Goal: Information Seeking & Learning: Check status

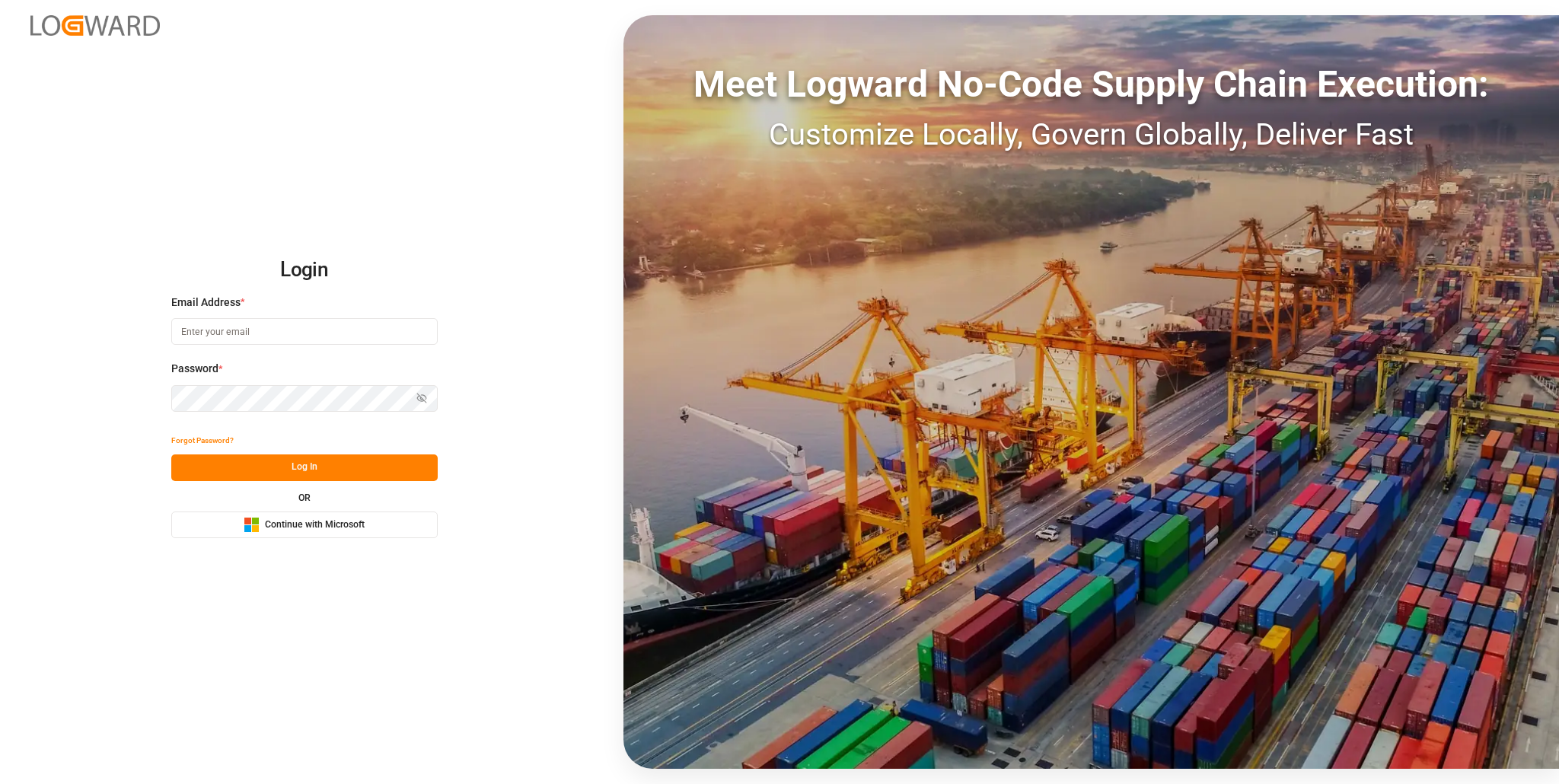
click at [327, 527] on span "Continue with Microsoft" at bounding box center [314, 525] width 100 height 14
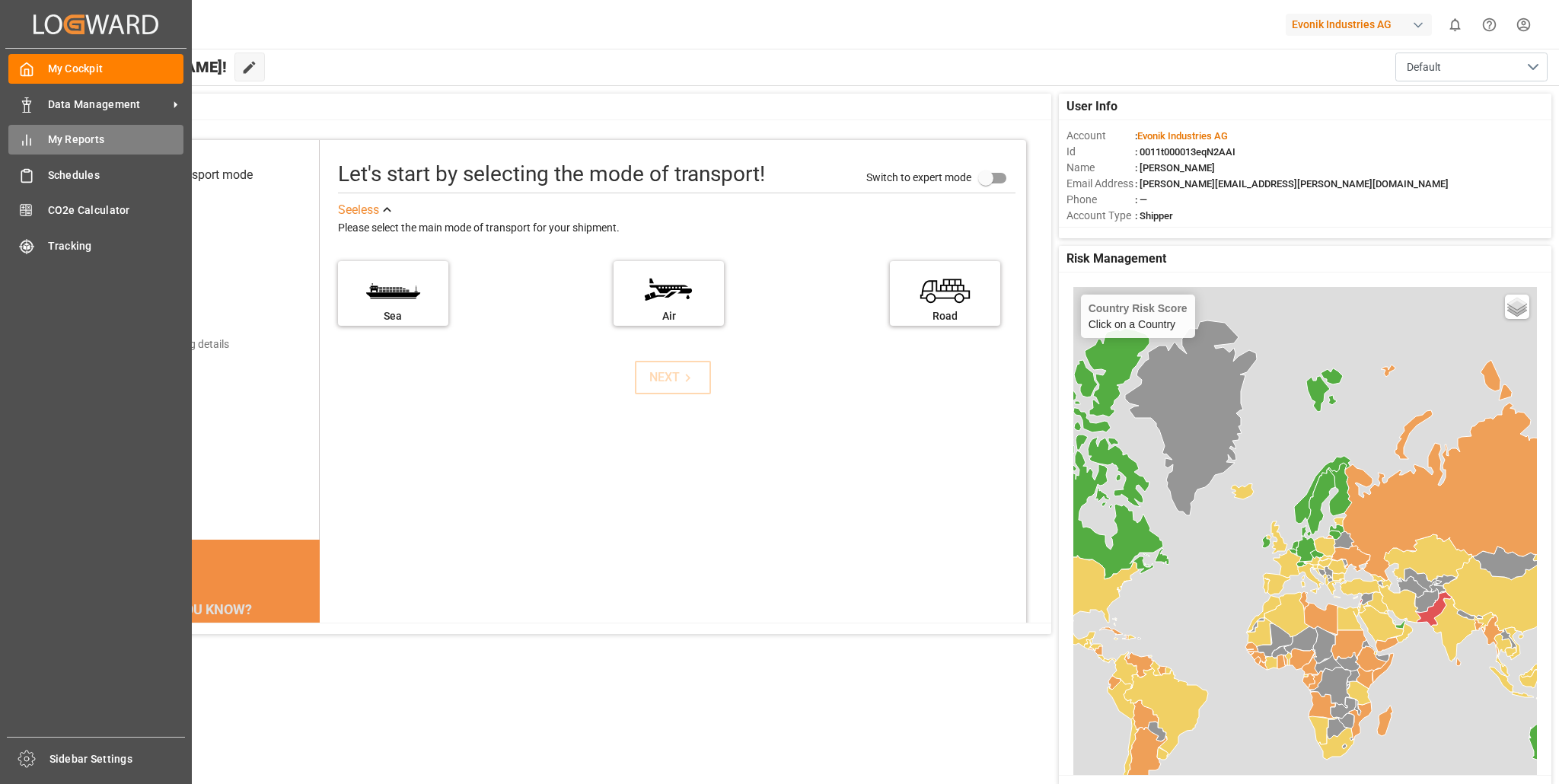
click at [65, 141] on span "My Reports" at bounding box center [116, 140] width 136 height 16
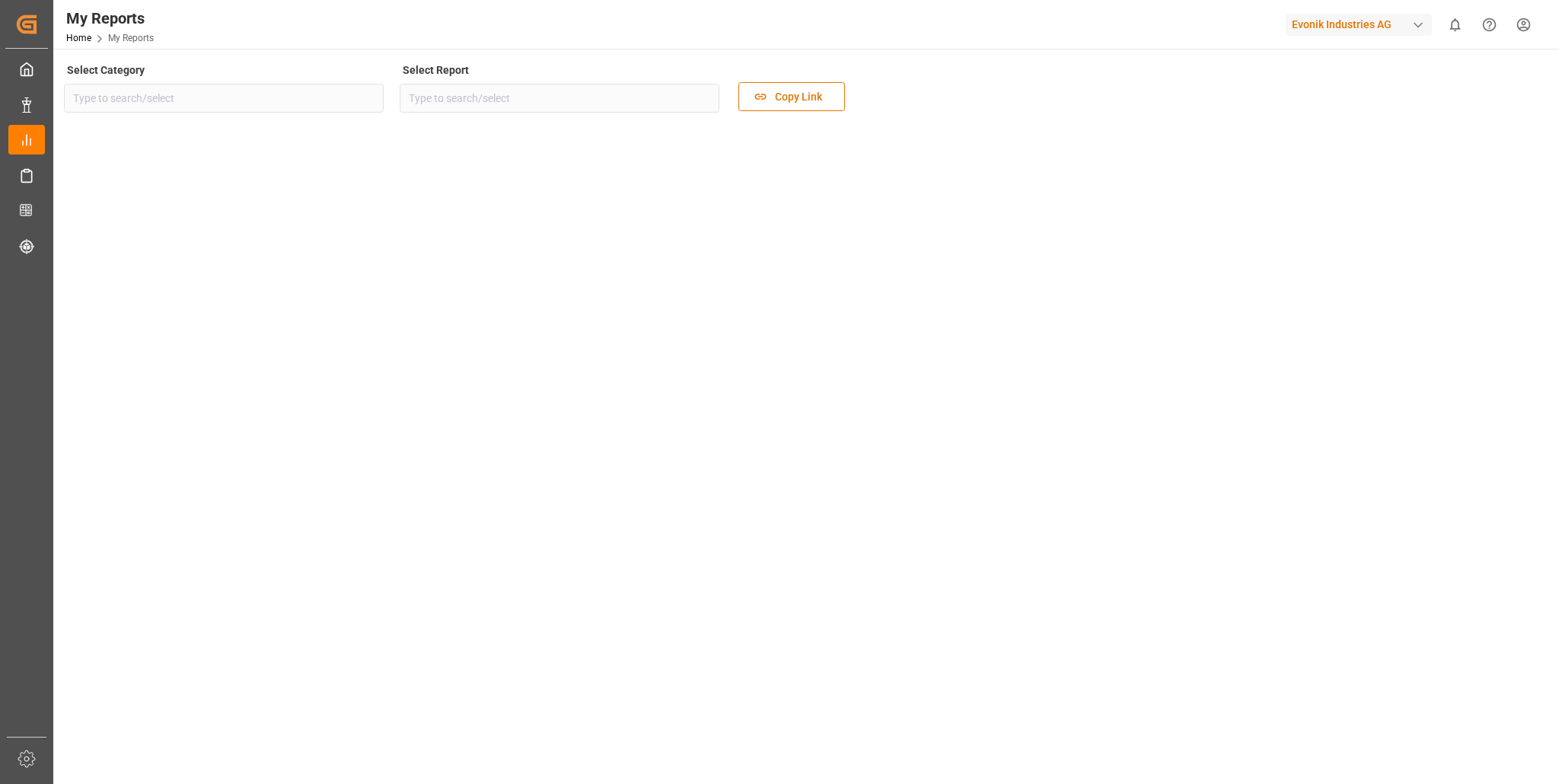
type input "Transport"
type input "Evonik Transport Tracking Dashboard"
click at [910, 462] on main "Select Category Transport Select Report Evonik Transport Tracking Dashboard Cop…" at bounding box center [805, 422] width 1503 height 727
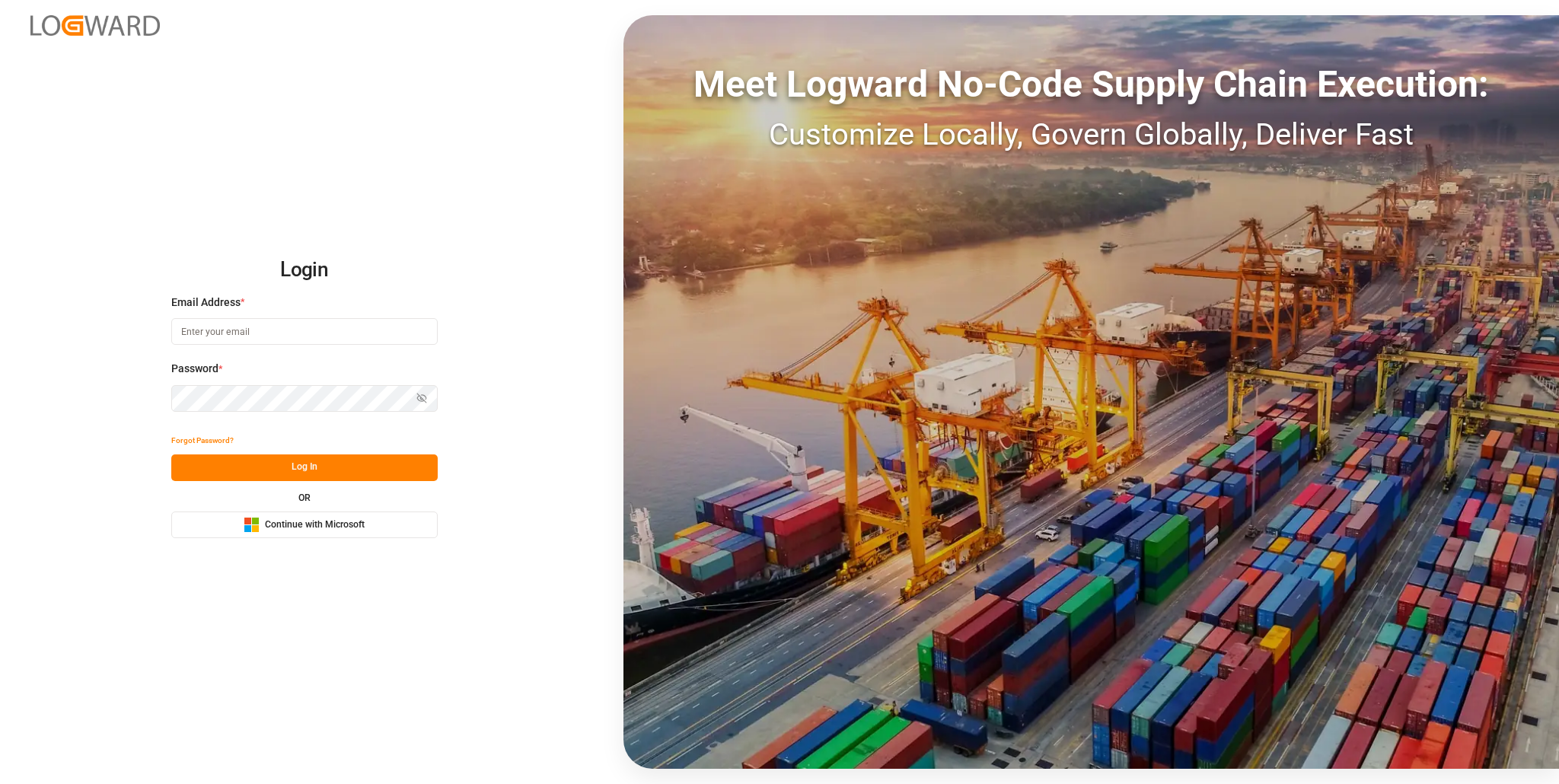
click at [310, 525] on span "Continue with Microsoft" at bounding box center [314, 525] width 100 height 14
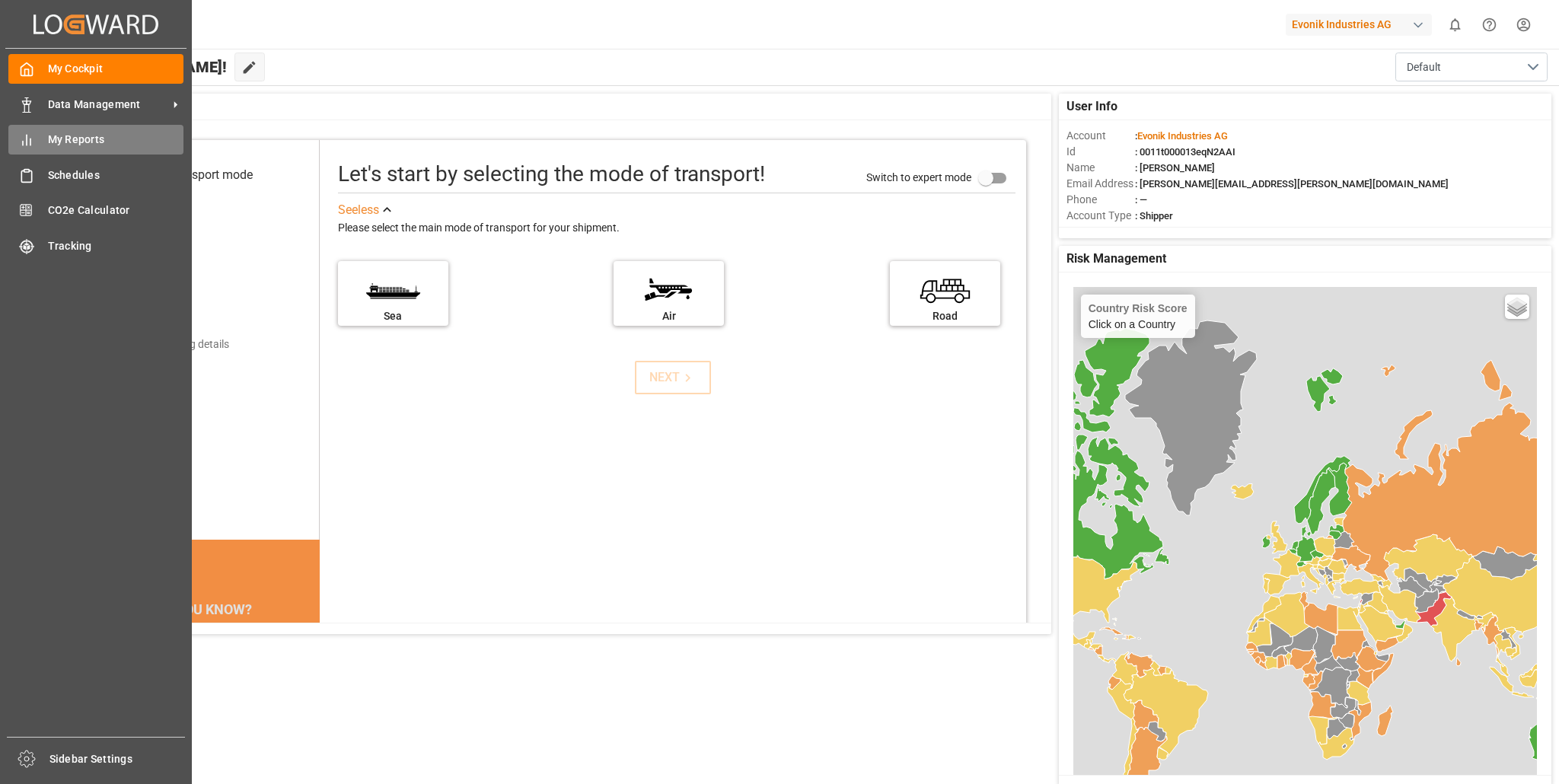
click at [81, 138] on span "My Reports" at bounding box center [116, 140] width 136 height 16
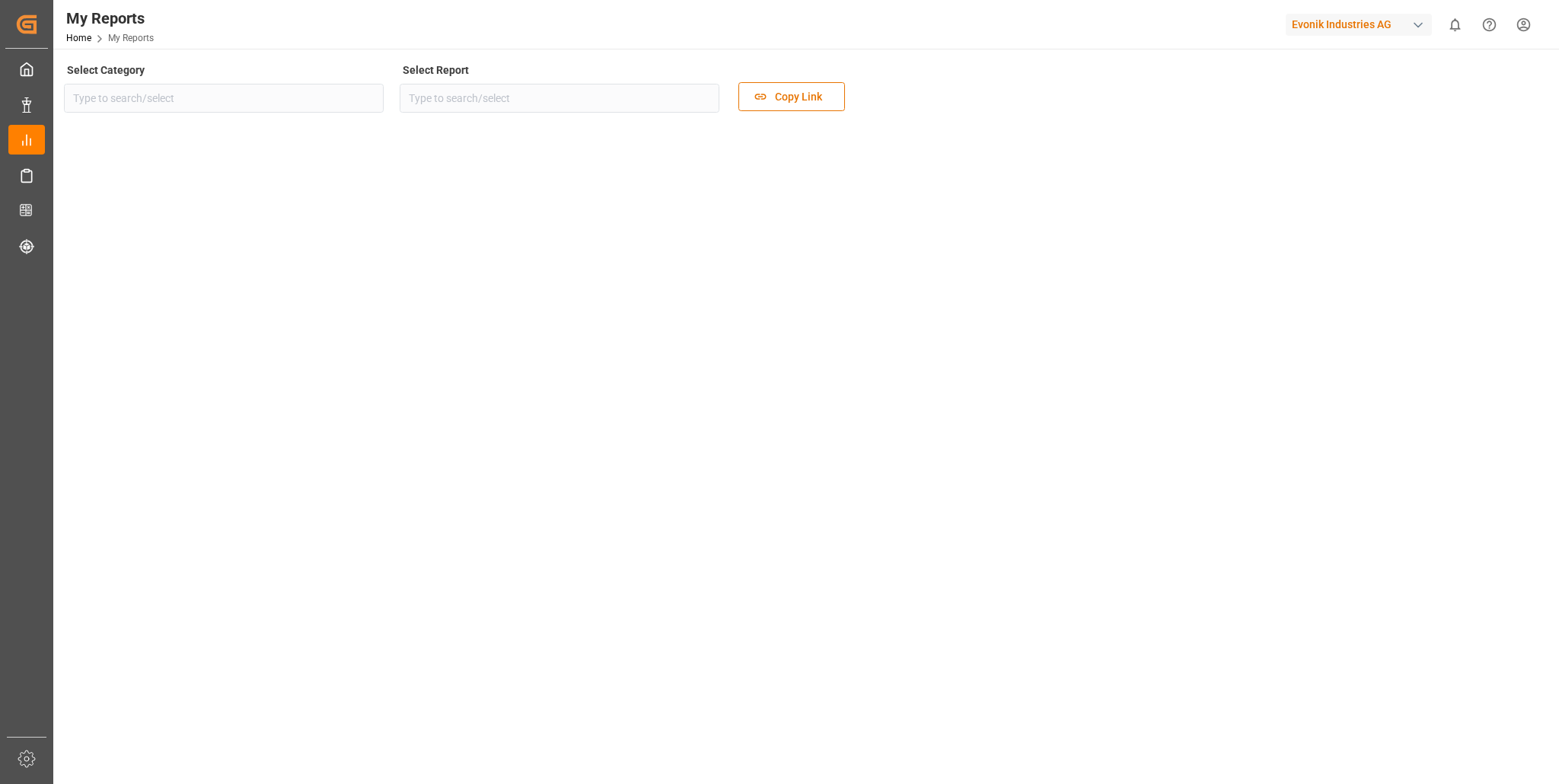
type input "Transport"
type input "Evonik Transport Tracking Dashboard"
click at [372, 98] on icon "open menu" at bounding box center [367, 98] width 18 height 18
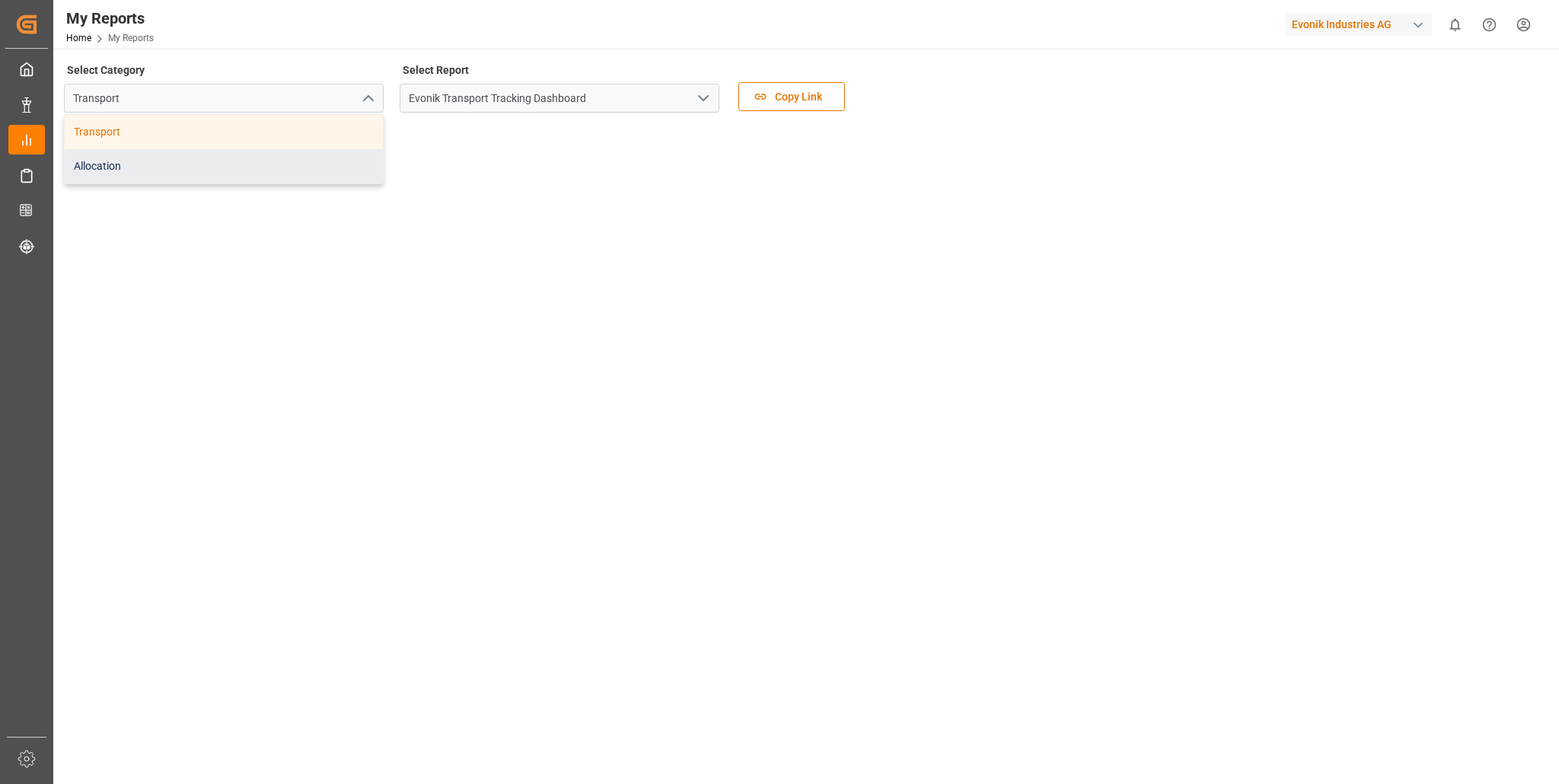
click at [202, 165] on div "Allocation" at bounding box center [223, 166] width 318 height 34
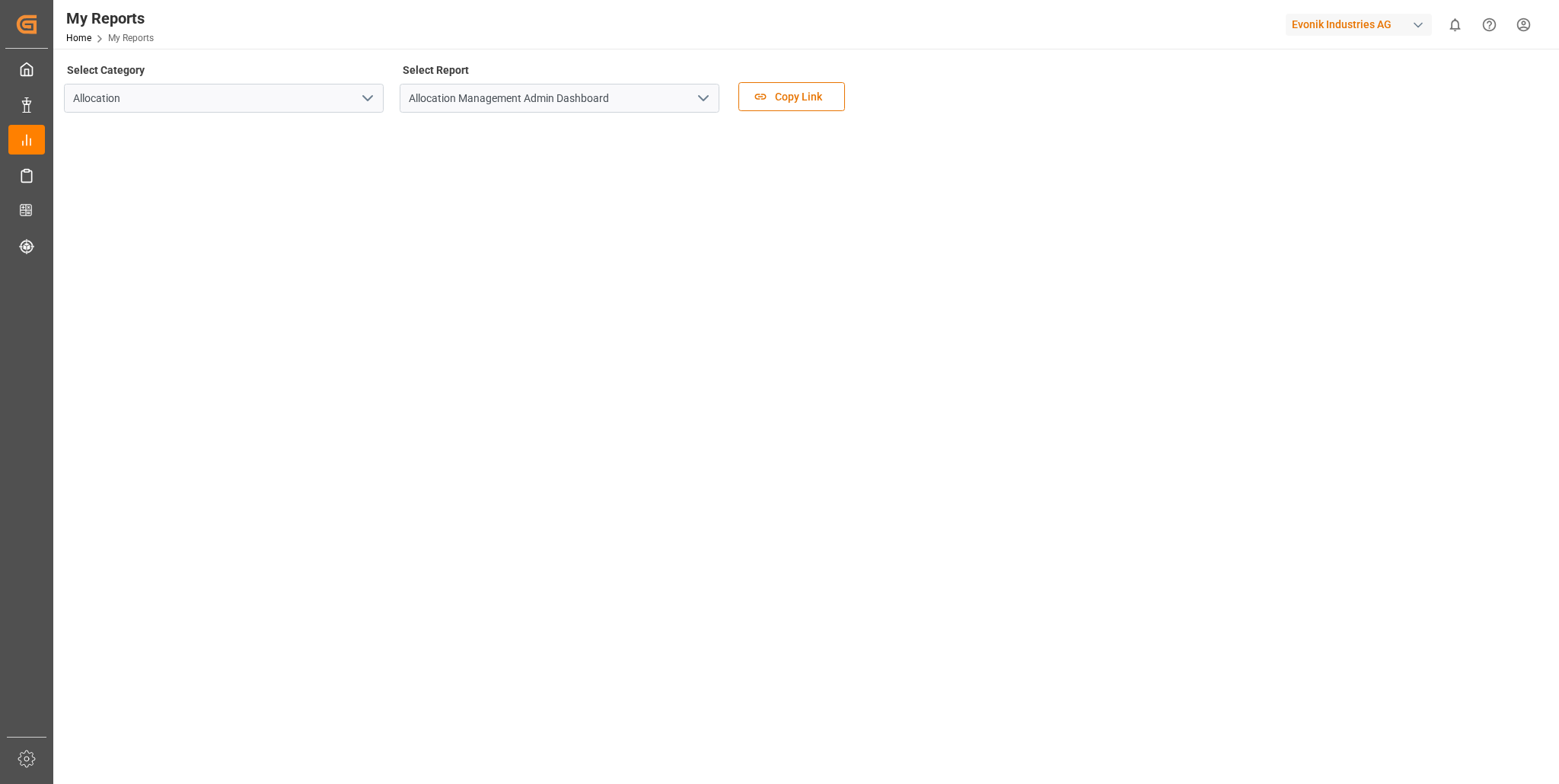
click at [708, 92] on icon "open menu" at bounding box center [703, 98] width 18 height 18
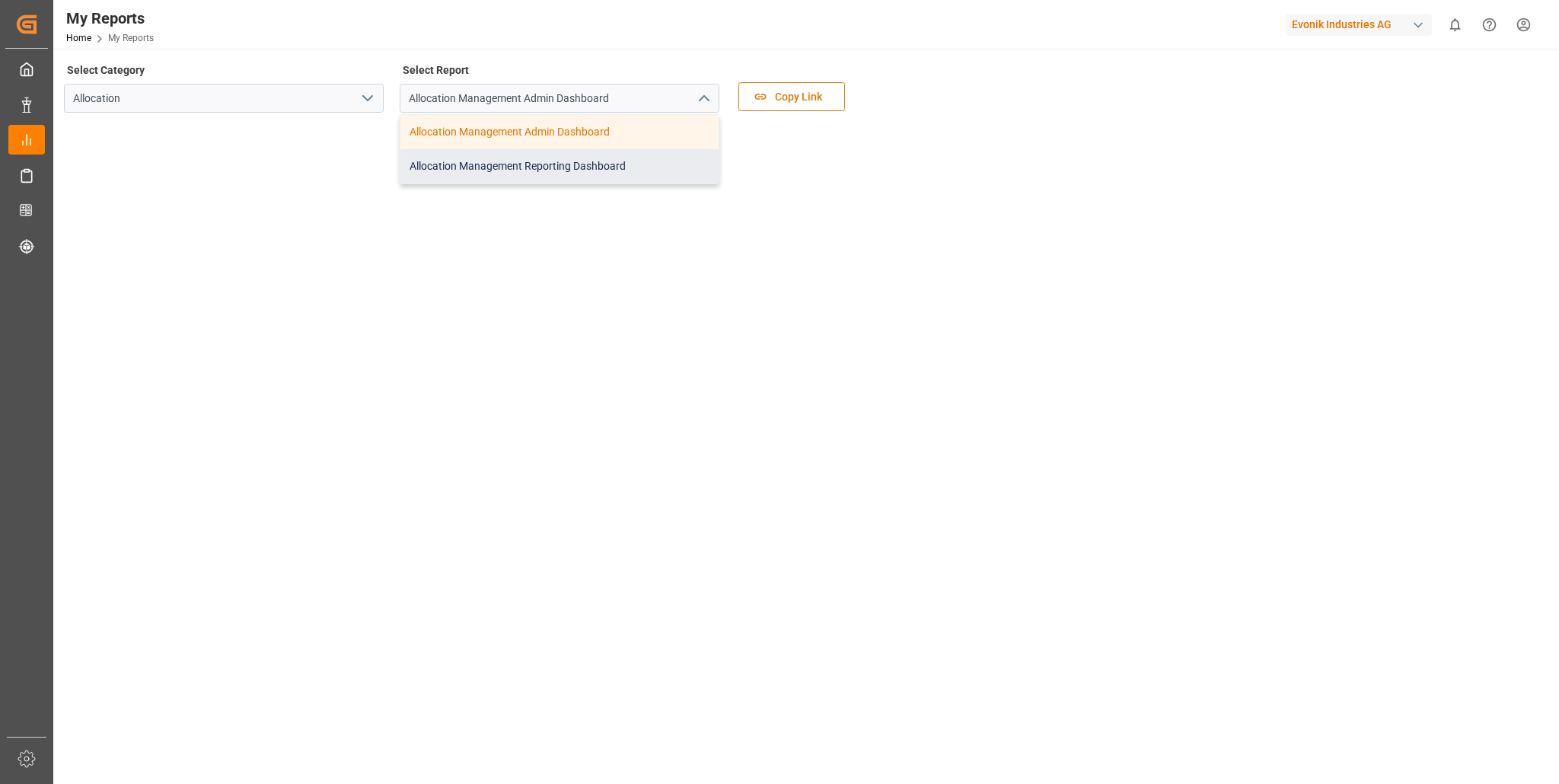
click at [548, 167] on div "Allocation Management Reporting Dashboard" at bounding box center [559, 166] width 318 height 34
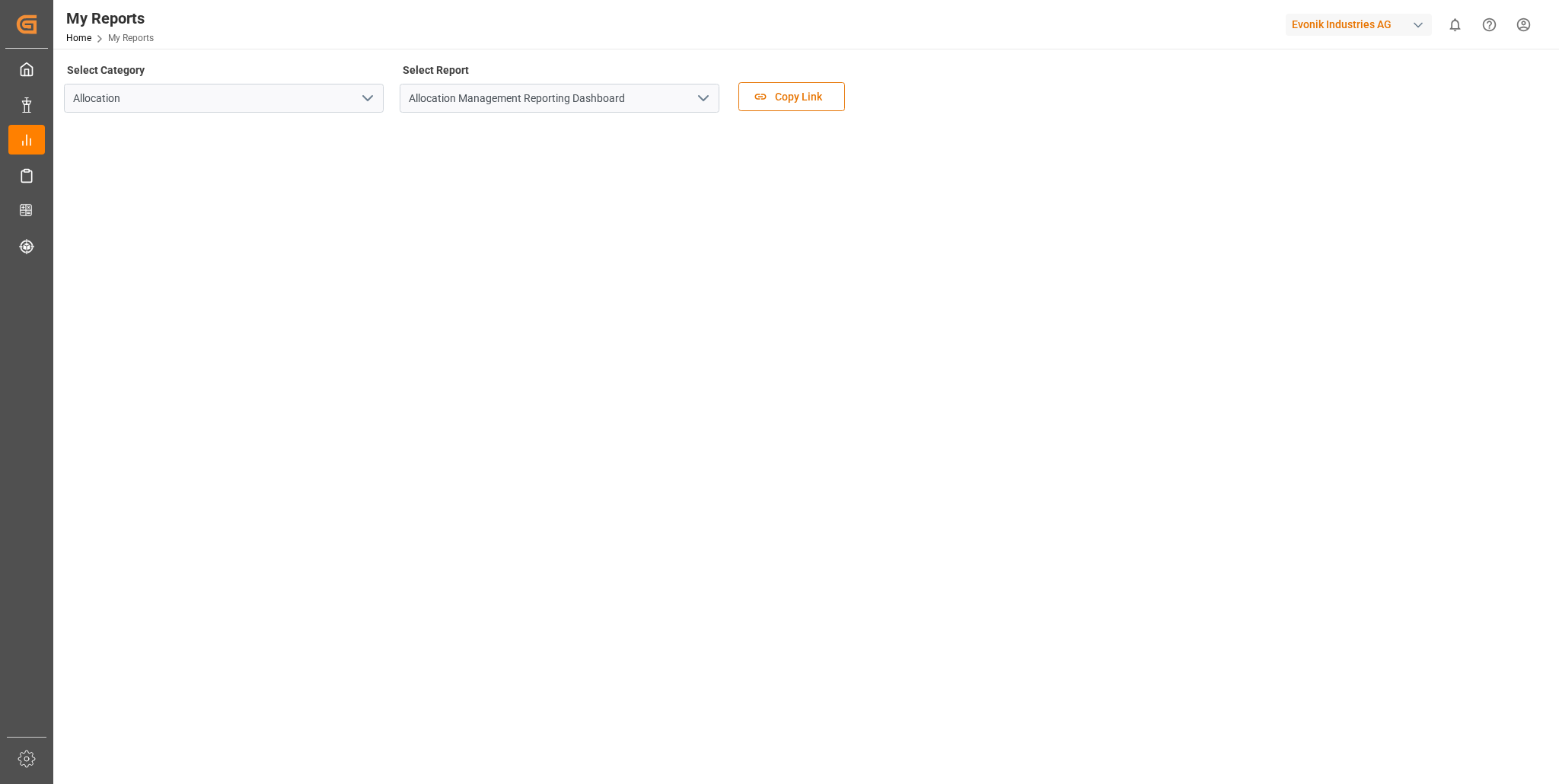
drag, startPoint x: 810, startPoint y: 98, endPoint x: 1005, endPoint y: 148, distance: 201.3
click at [1005, 148] on div "Select Category Allocation Select Report Allocation Management Reporting Dashbo…" at bounding box center [804, 326] width 1482 height 534
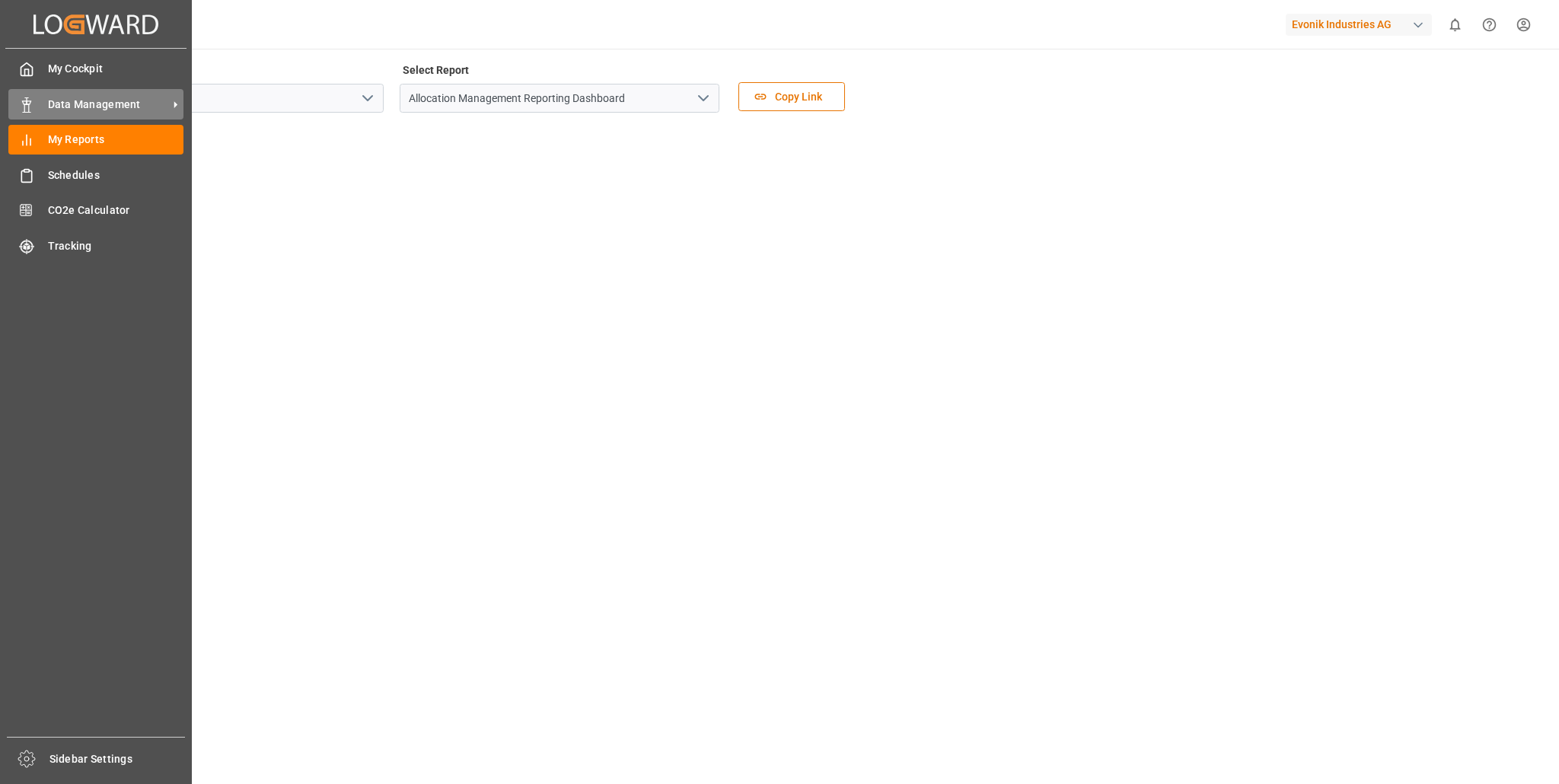
click at [107, 108] on span "Data Management" at bounding box center [108, 104] width 120 height 16
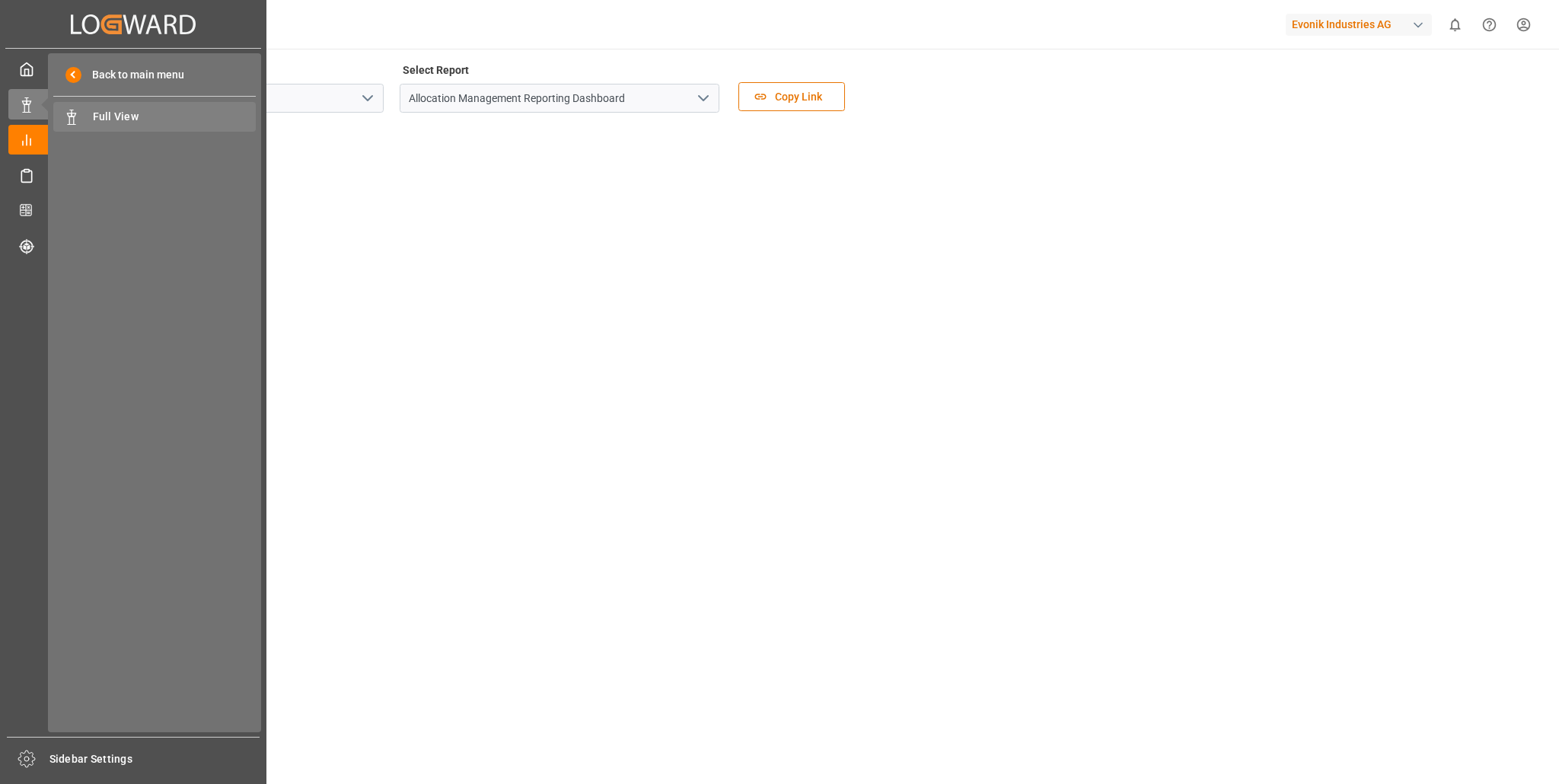
click at [124, 115] on span "Full View" at bounding box center [174, 116] width 164 height 16
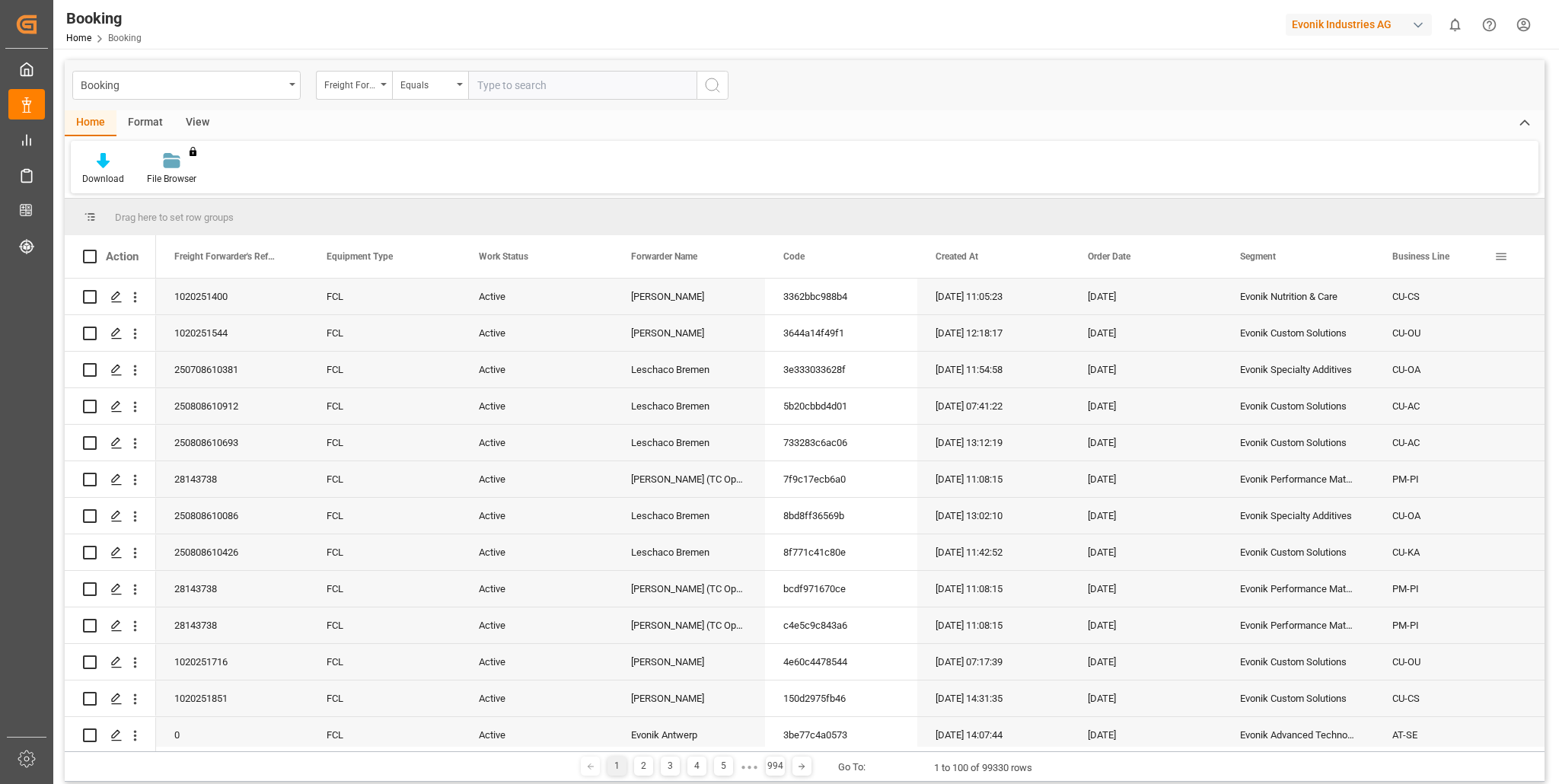
click at [1498, 254] on span at bounding box center [1501, 256] width 14 height 14
click at [1462, 258] on span "filter" at bounding box center [1466, 258] width 14 height 14
click at [1527, 297] on span "Filtering operator" at bounding box center [1527, 300] width 14 height 14
click at [1430, 348] on span "Case insensitive equals" at bounding box center [1440, 349] width 102 height 11
click at [1407, 337] on input "Filter Value" at bounding box center [1461, 339] width 149 height 30
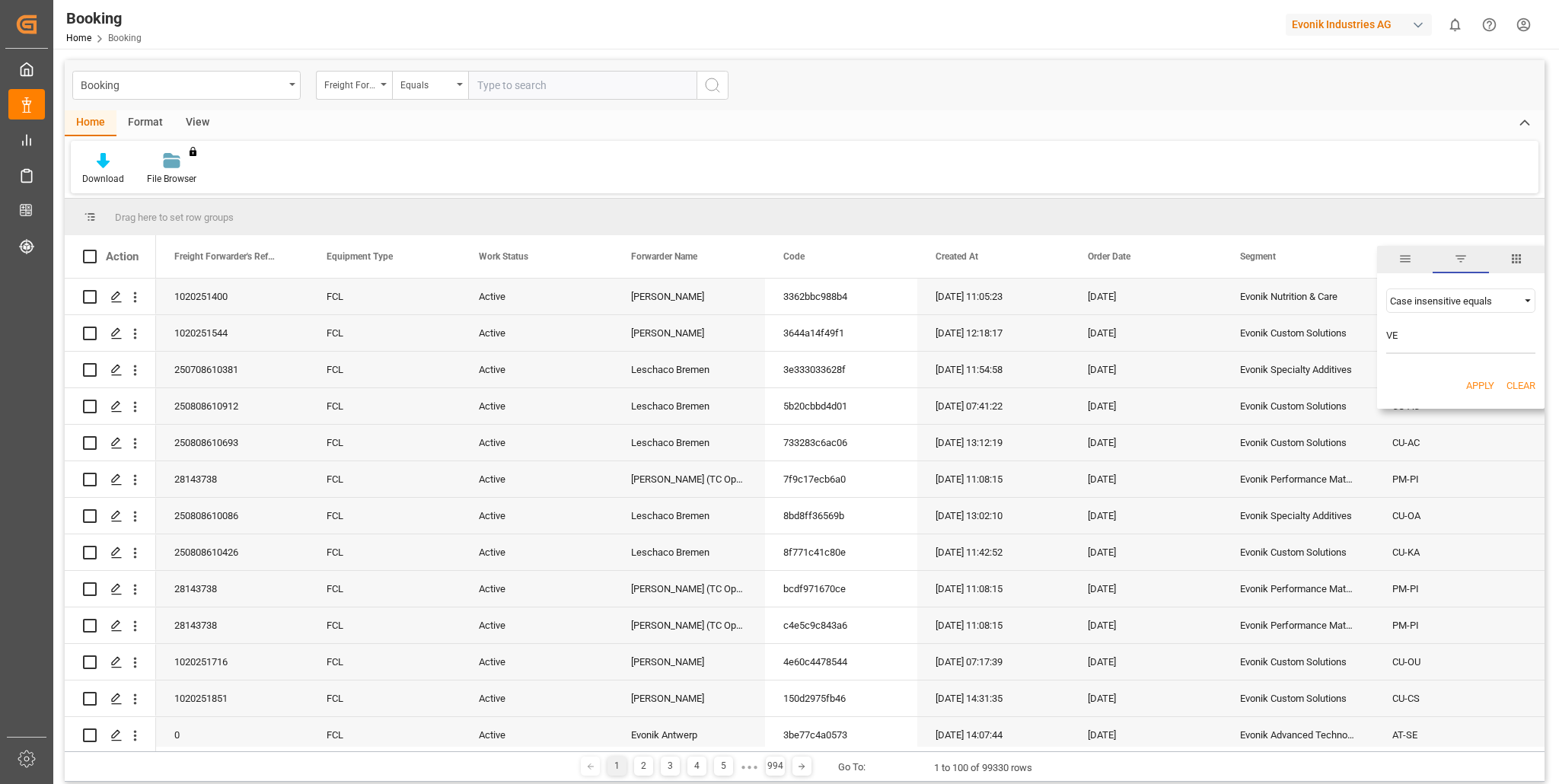
type input "VE"
click at [1481, 385] on button "Apply" at bounding box center [1480, 385] width 28 height 15
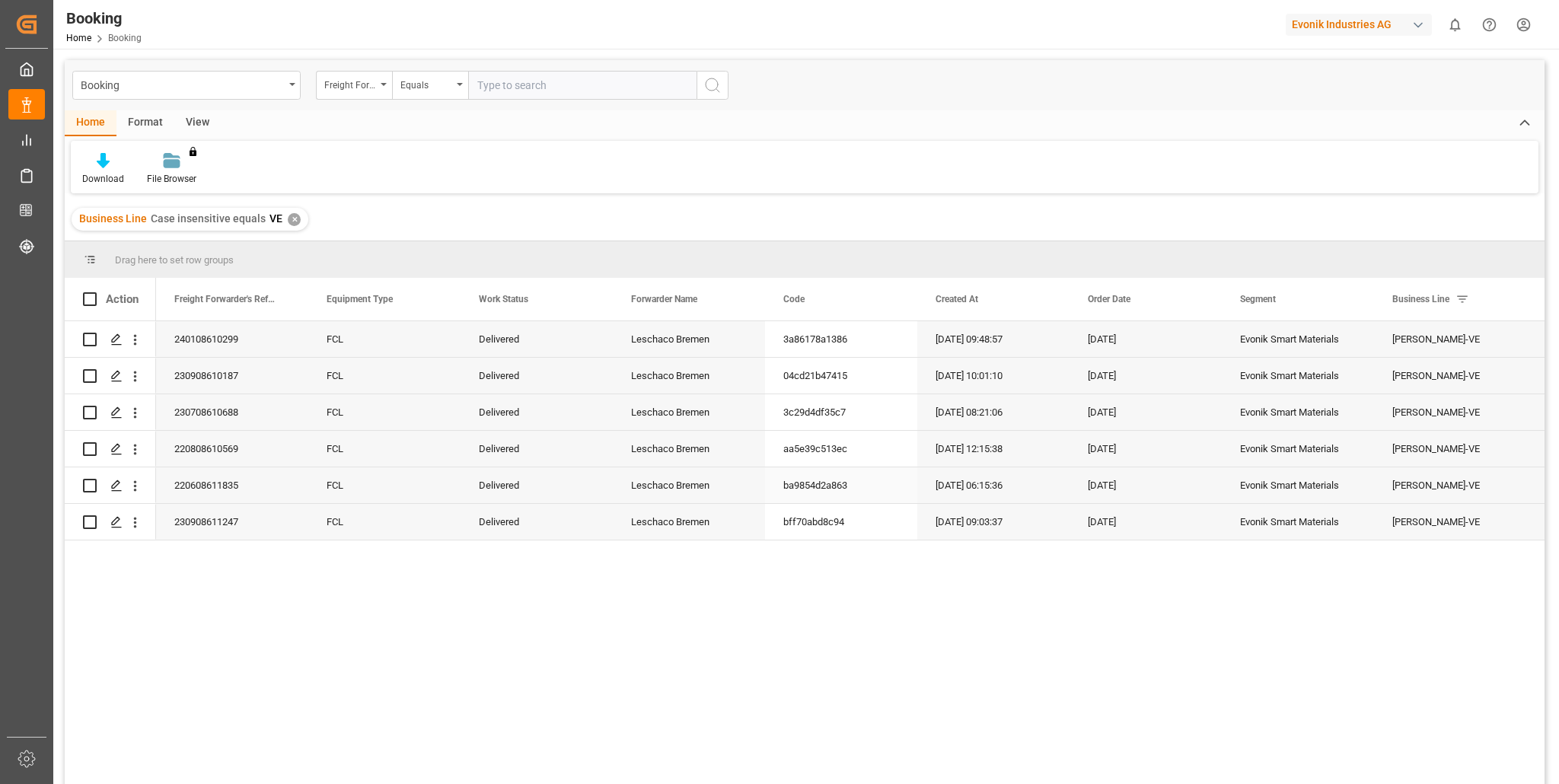
click at [956, 498] on div "[DATE] 06:15:36" at bounding box center [993, 485] width 152 height 36
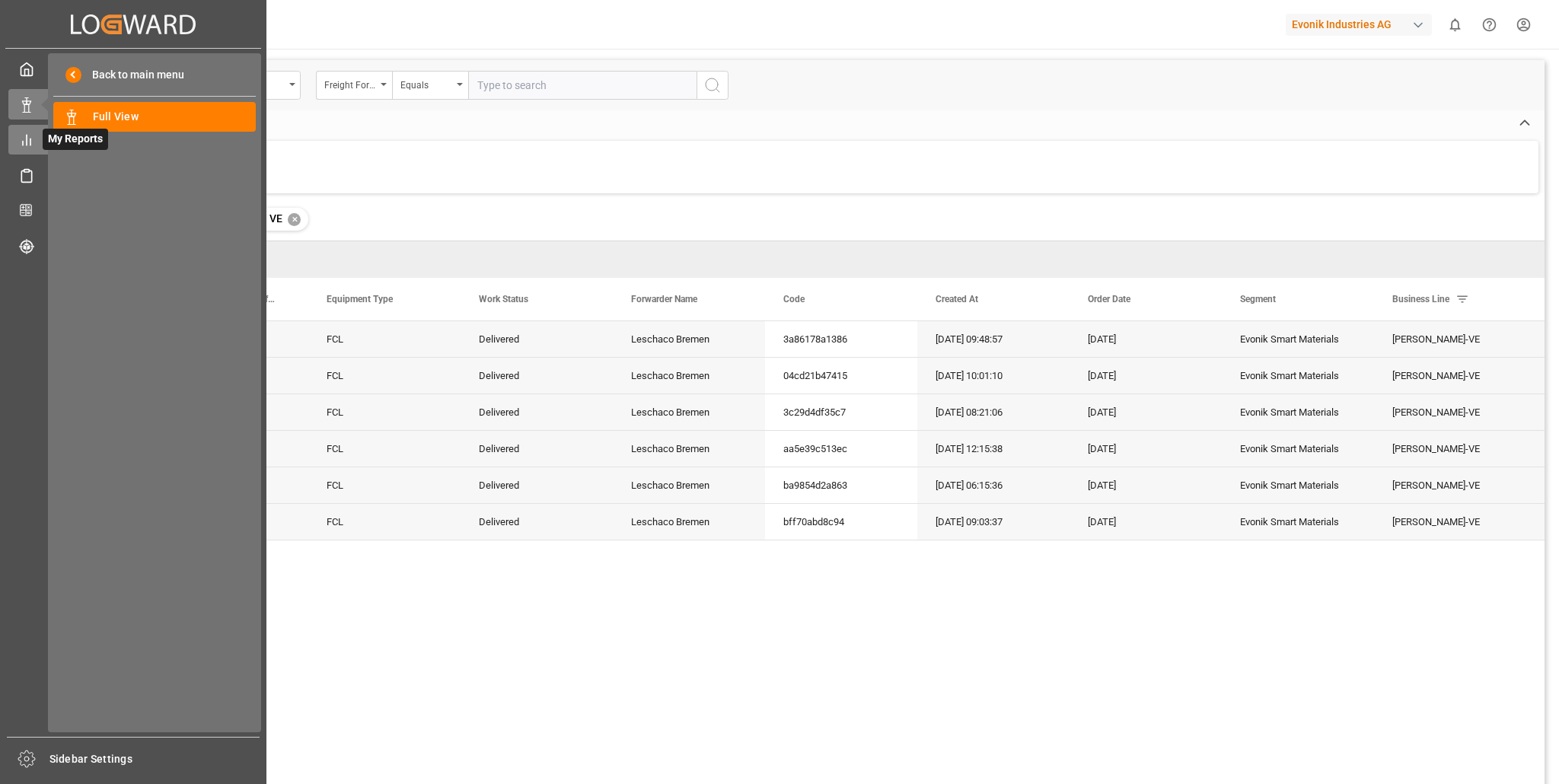
click at [27, 140] on icon at bounding box center [26, 140] width 15 height 15
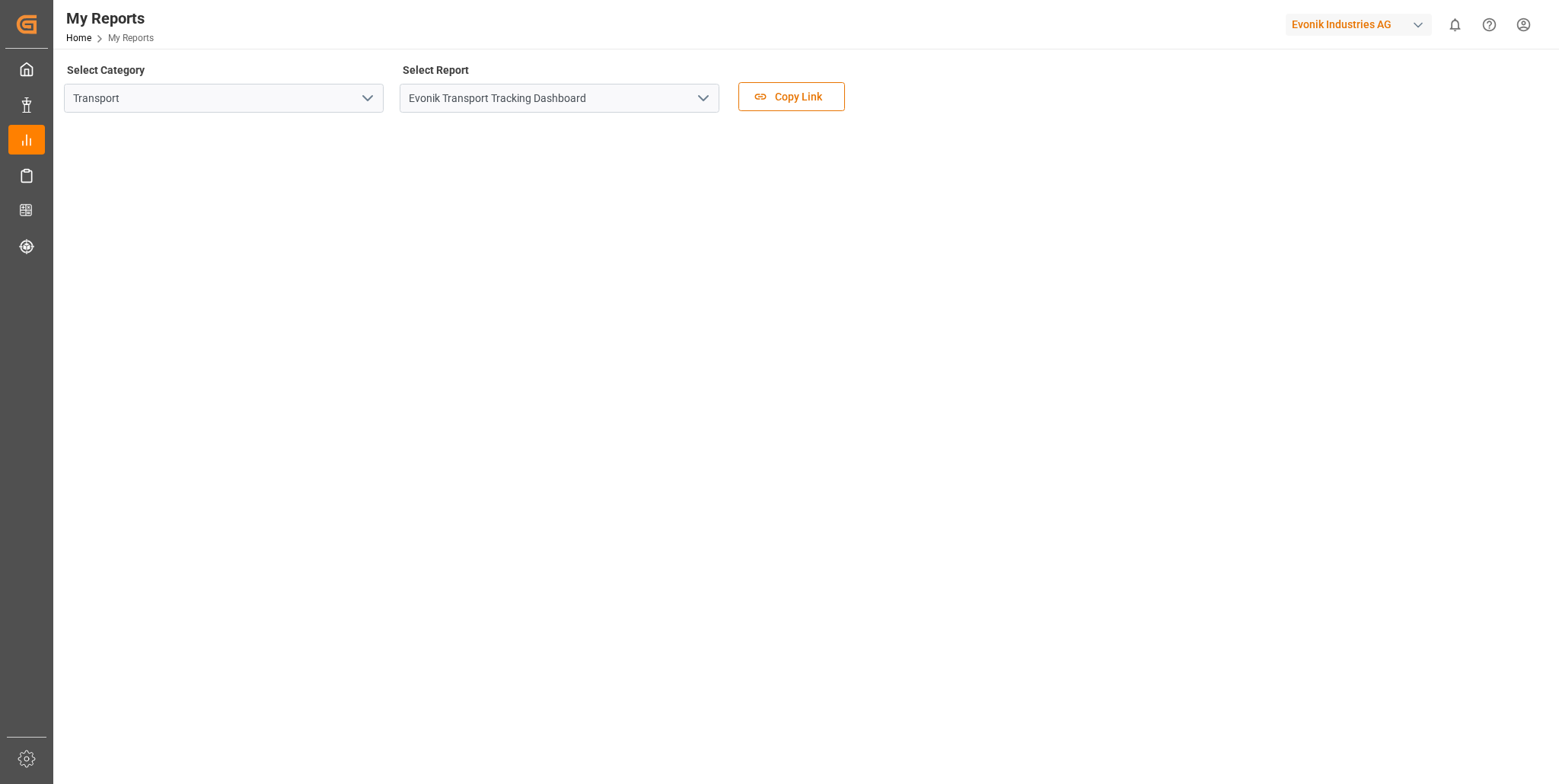
click at [370, 100] on icon "open menu" at bounding box center [367, 98] width 18 height 18
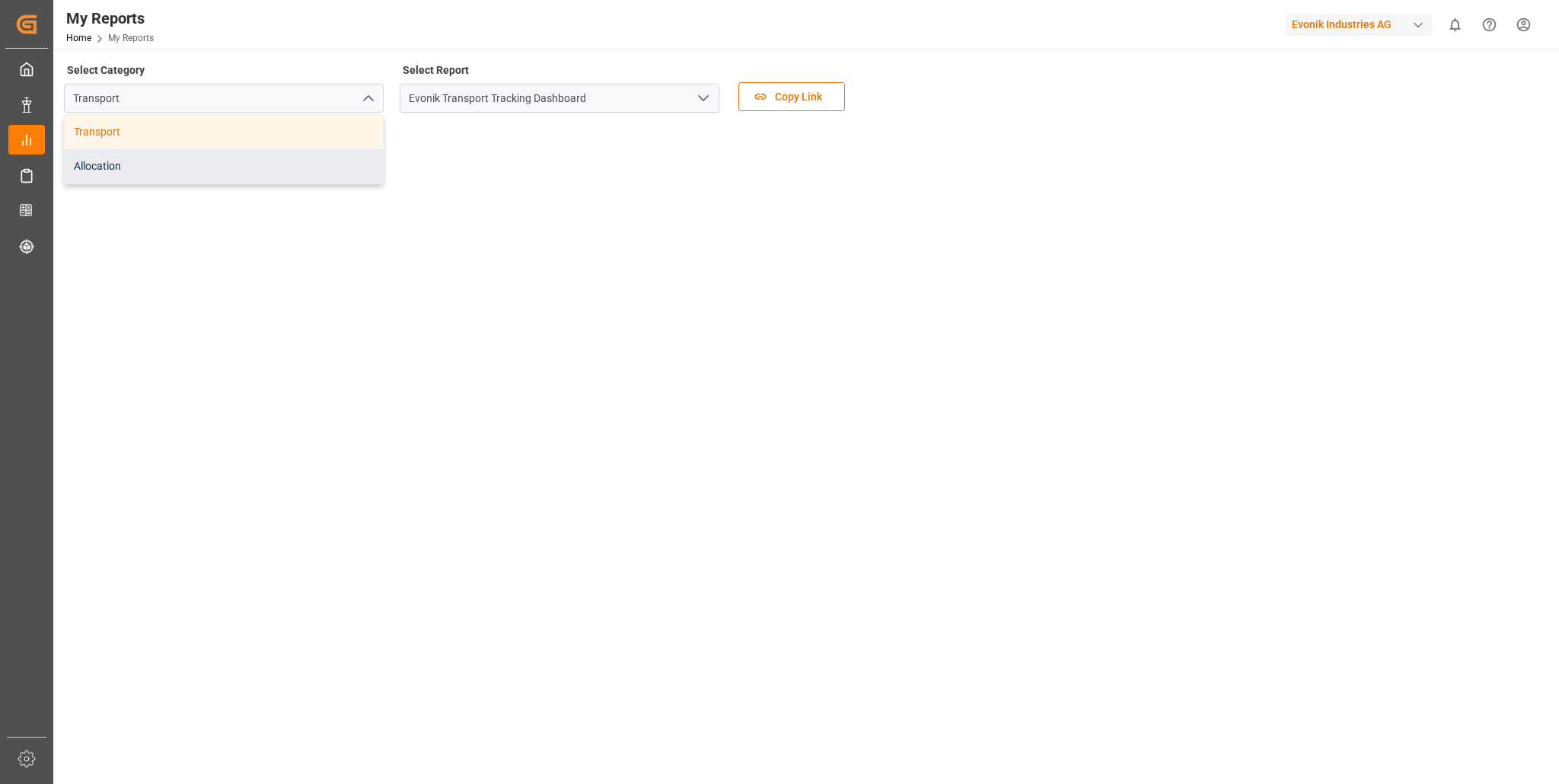
click at [227, 160] on div "Allocation" at bounding box center [223, 166] width 318 height 34
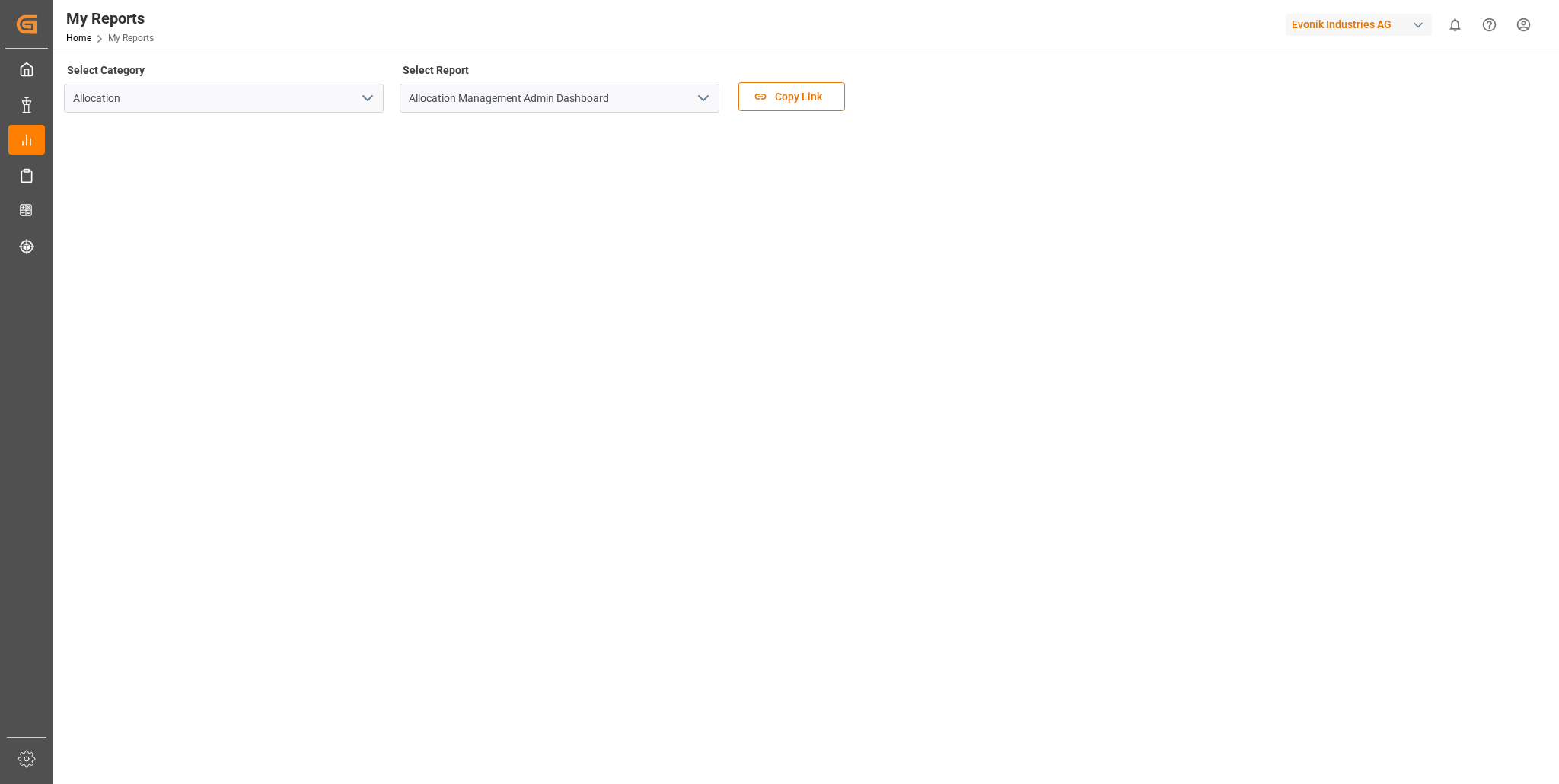
click at [698, 97] on icon "open menu" at bounding box center [703, 98] width 18 height 18
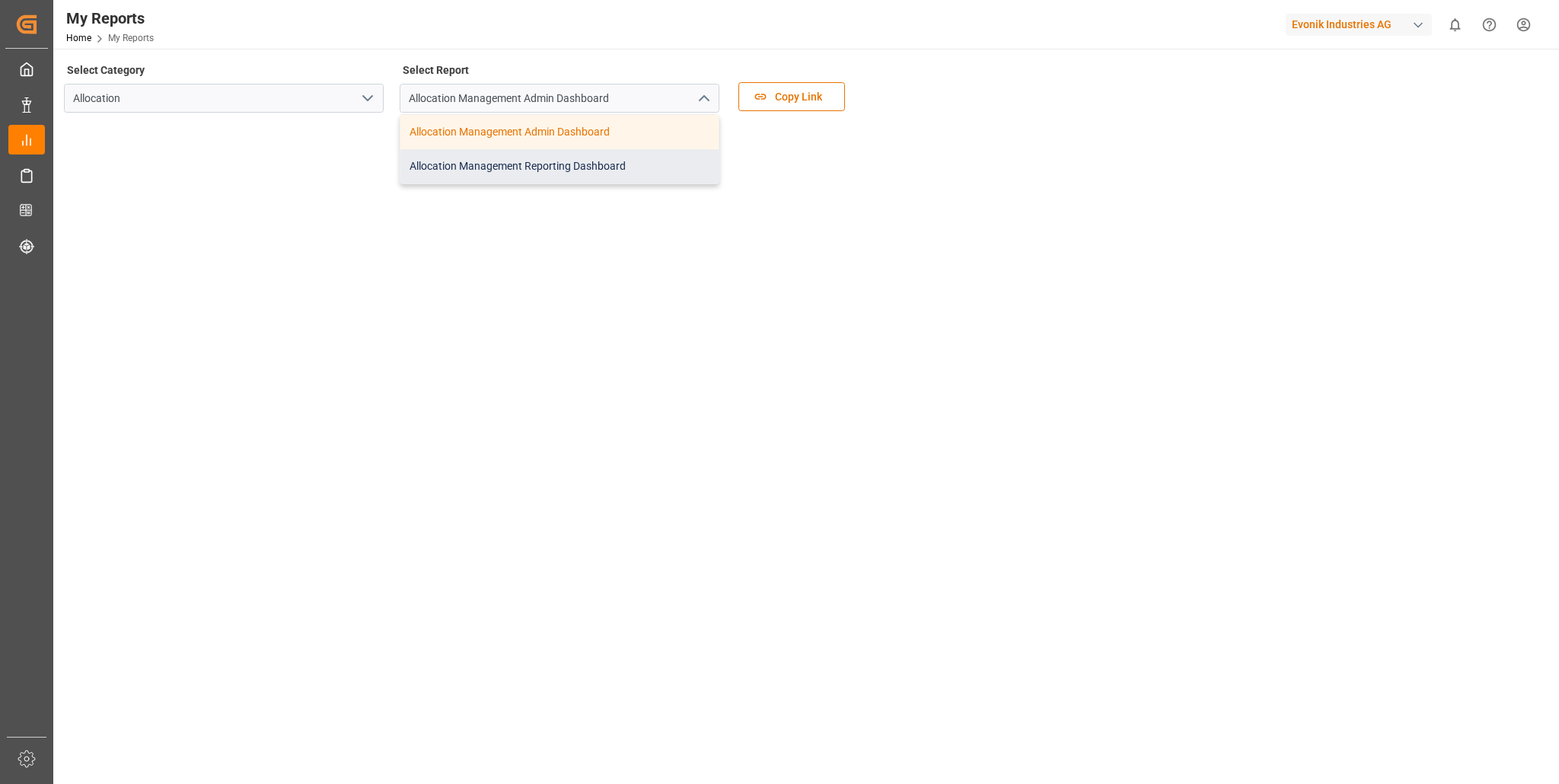
click at [526, 164] on div "Allocation Management Reporting Dashboard" at bounding box center [559, 166] width 318 height 34
